Goal: Information Seeking & Learning: Learn about a topic

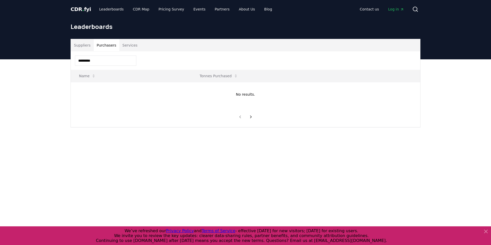
click at [87, 44] on button "Suppliers" at bounding box center [82, 45] width 23 height 12
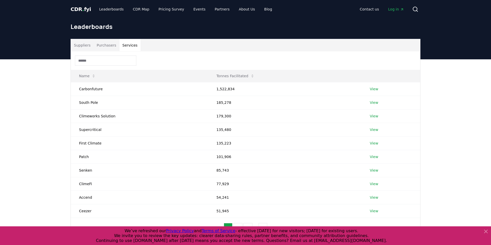
click at [130, 44] on button "Services" at bounding box center [129, 45] width 21 height 12
click at [375, 117] on link "View" at bounding box center [374, 115] width 8 height 5
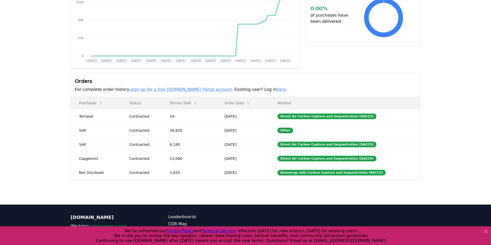
scroll to position [121, 0]
